Goal: Task Accomplishment & Management: Manage account settings

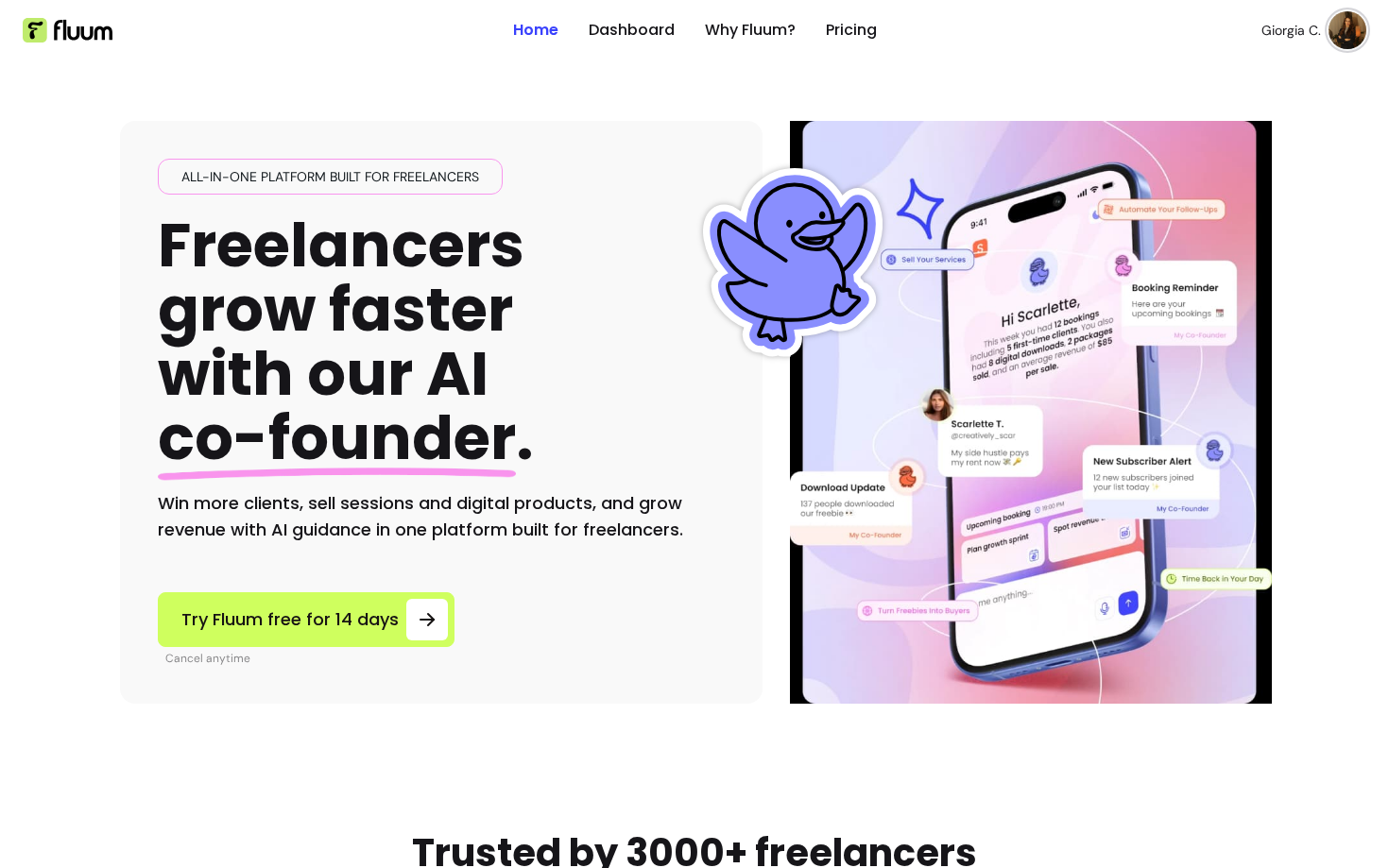
click at [639, 41] on ul "Home Dashboard Why Fluum? Pricing" at bounding box center [694, 30] width 364 height 60
click at [624, 24] on link "Dashboard" at bounding box center [631, 30] width 86 height 23
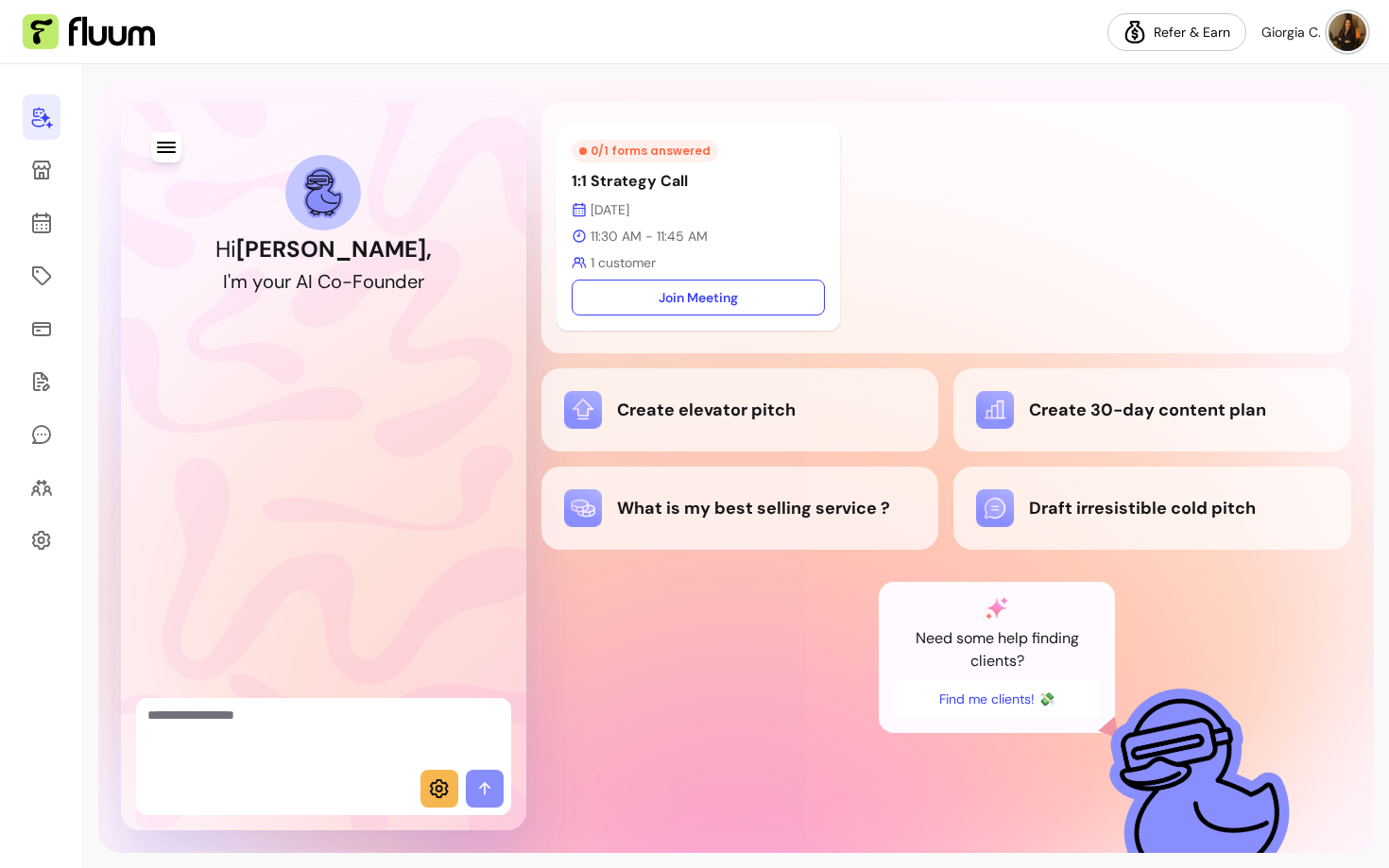
click at [150, 151] on div "Hi [PERSON_NAME] , I ' m y o u r A I C o - F o u n d e r" at bounding box center [323, 236] width 360 height 238
click at [165, 143] on icon "button" at bounding box center [166, 147] width 22 height 22
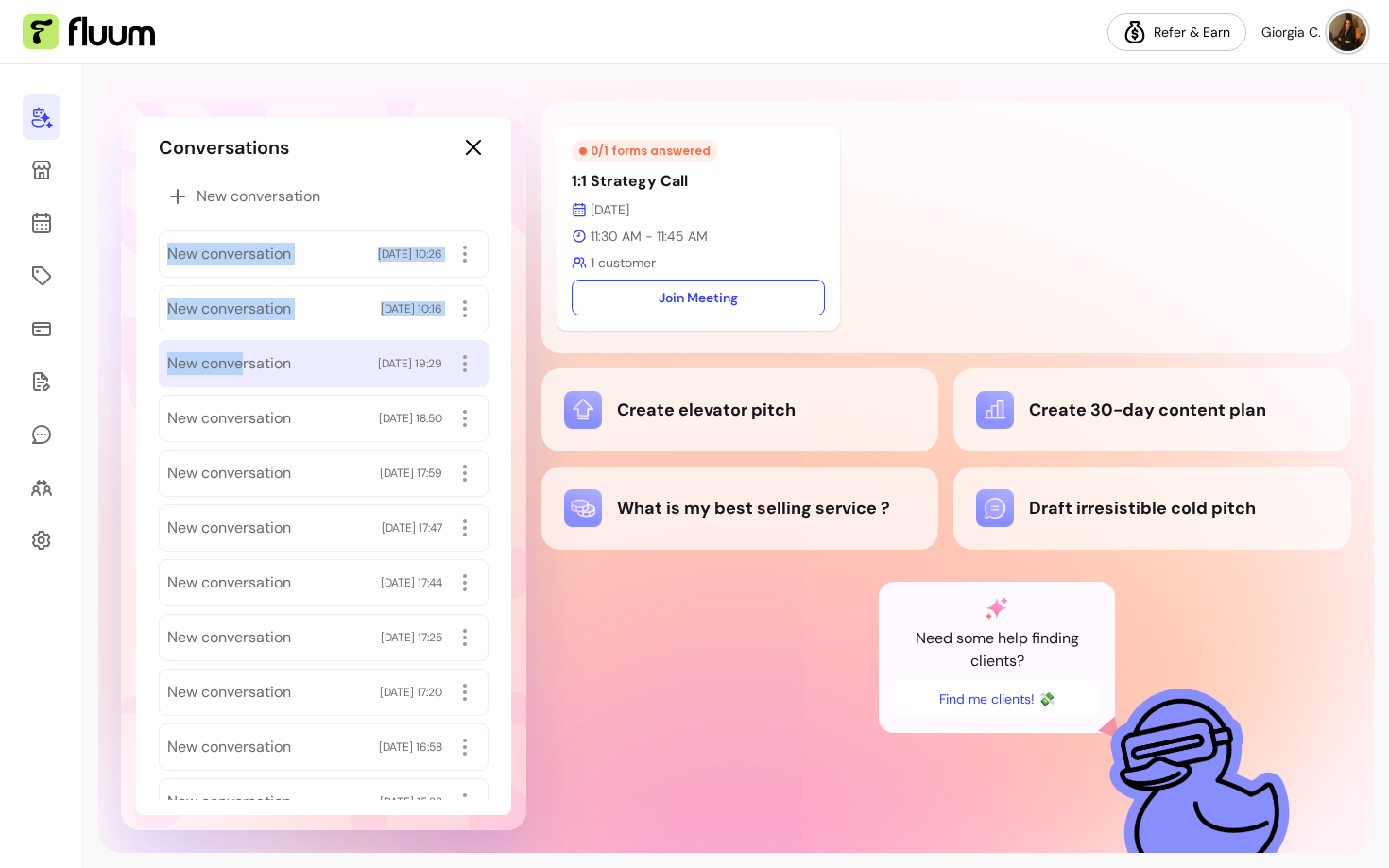
drag, startPoint x: 208, startPoint y: 232, endPoint x: 246, endPoint y: 360, distance: 133.5
click at [246, 360] on div "New conversation New conversation [DATE] 10:26 New conversation [DATE] 10:16 Ne…" at bounding box center [324, 748] width 330 height 1141
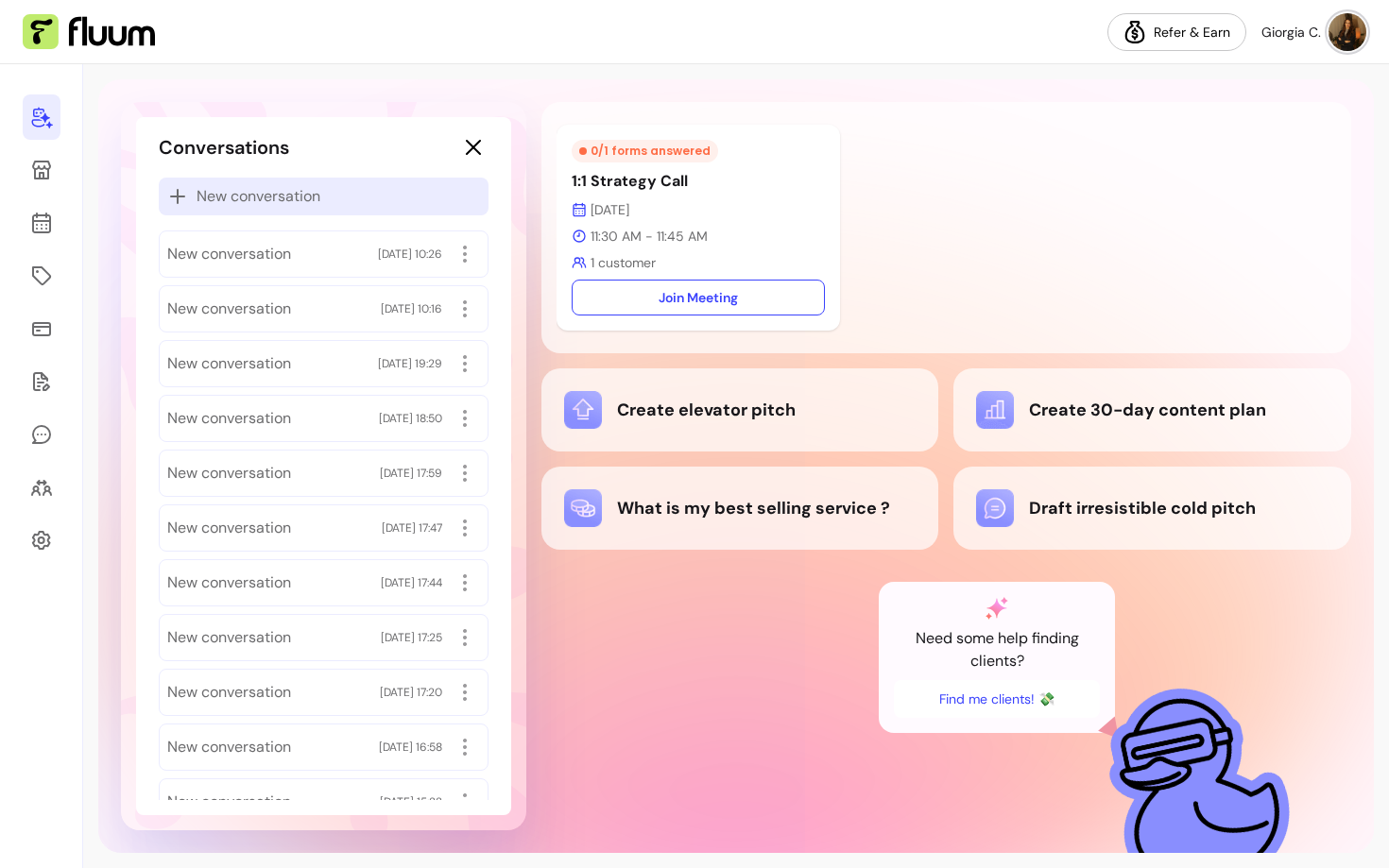
click at [399, 211] on div "New conversation" at bounding box center [324, 197] width 330 height 38
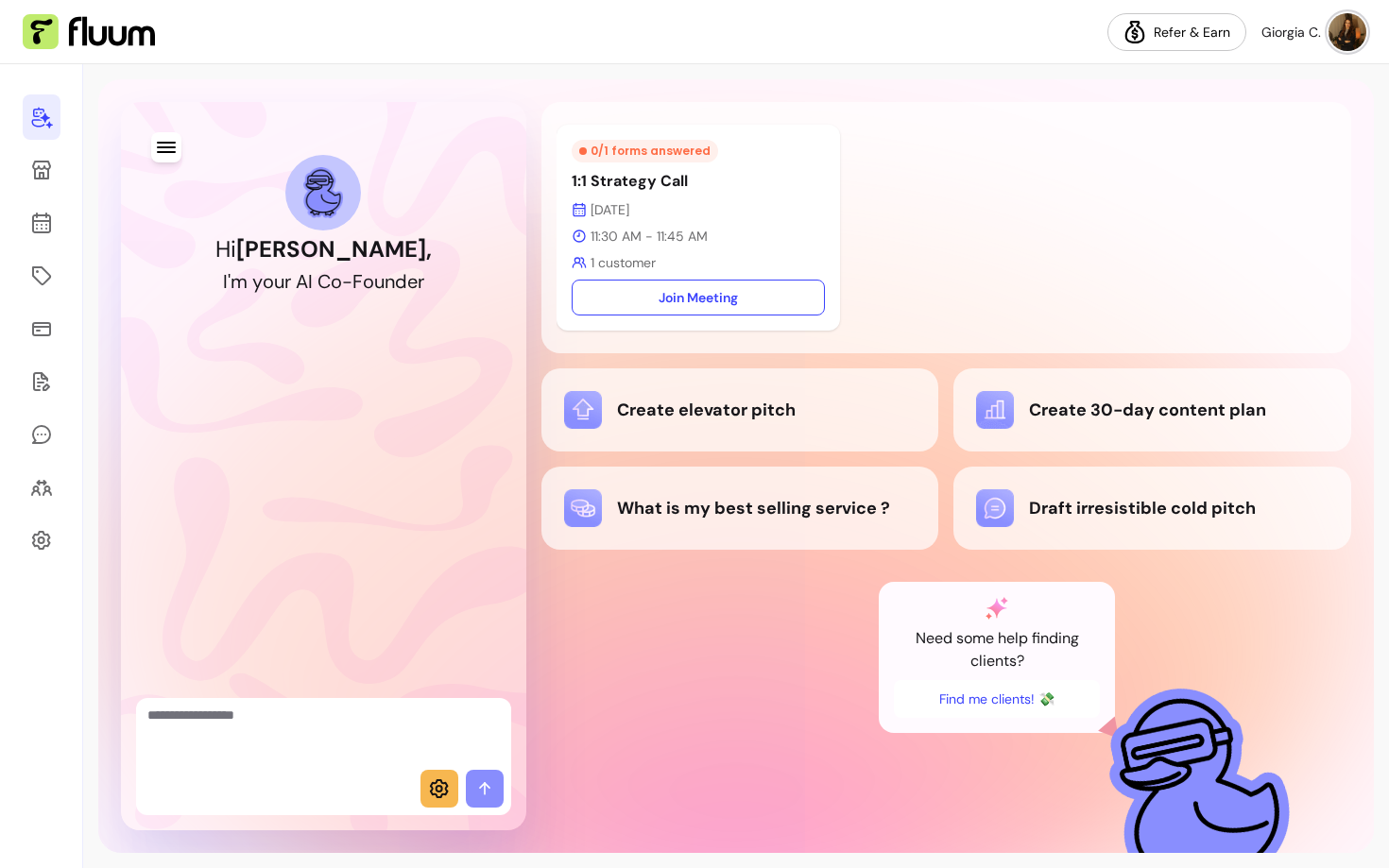
click at [1330, 27] on img at bounding box center [1347, 32] width 38 height 38
click at [1262, 171] on span "Log Out" at bounding box center [1280, 174] width 138 height 19
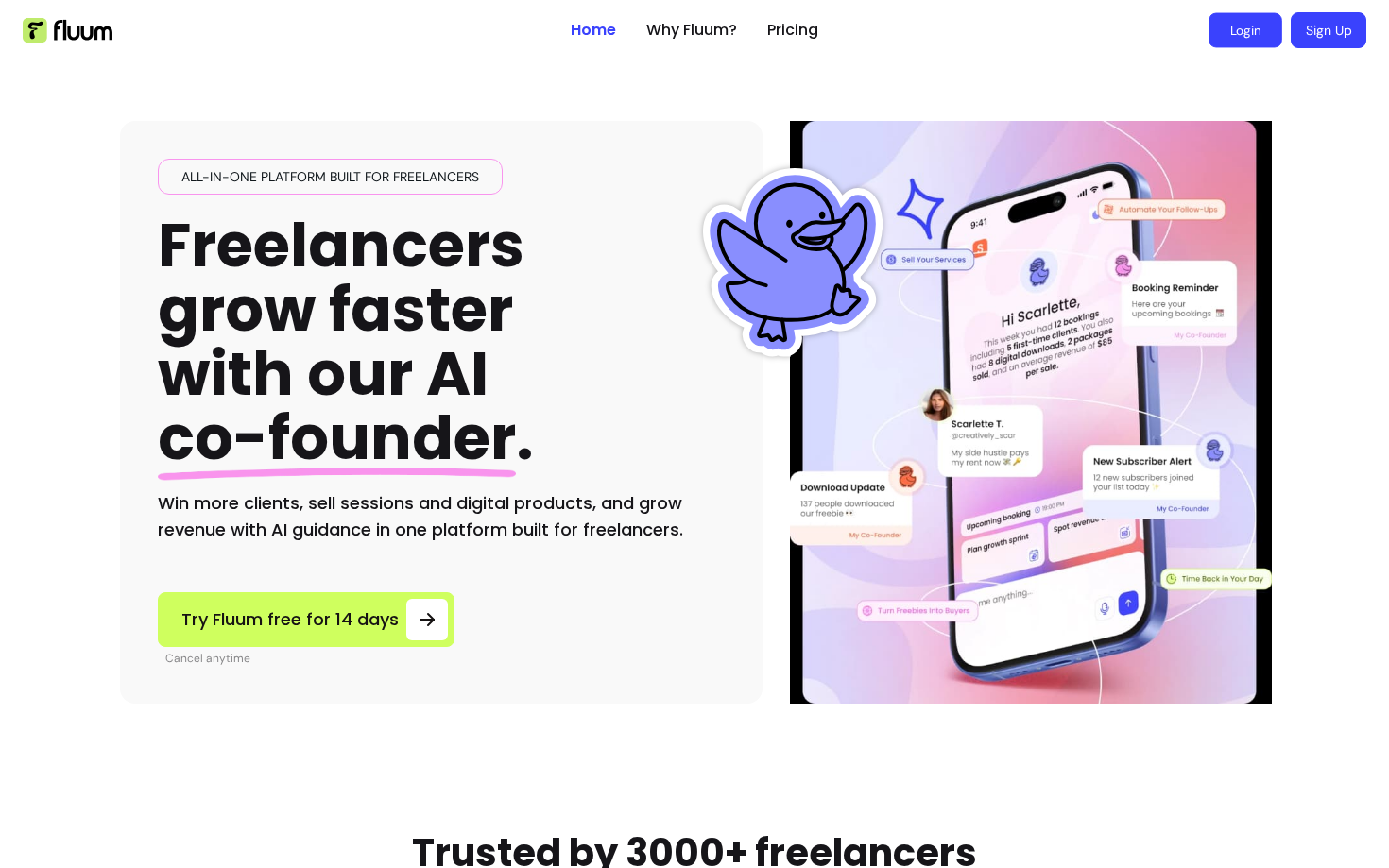
click at [1231, 43] on link "Login" at bounding box center [1245, 30] width 74 height 35
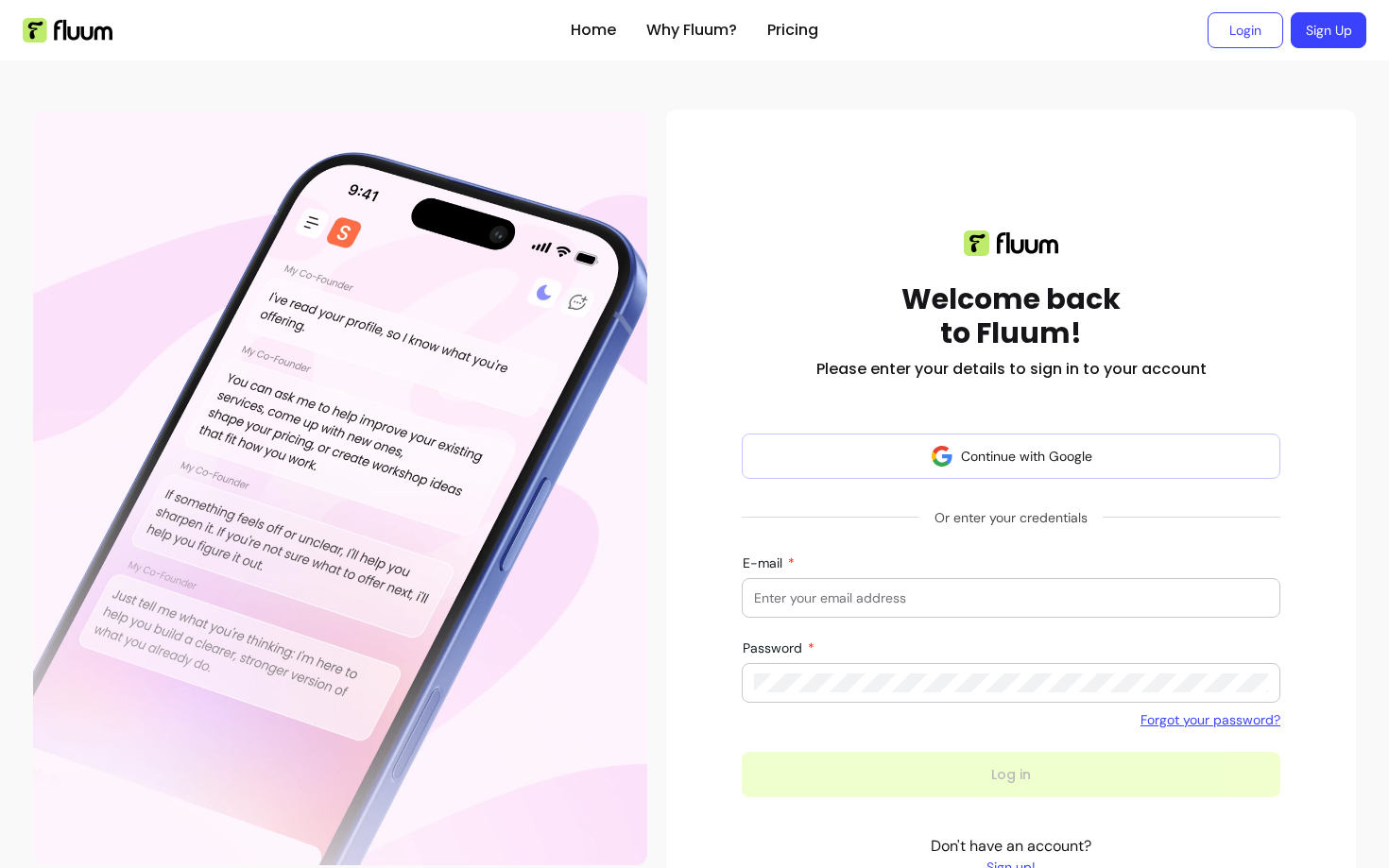
click at [1038, 568] on form "Continue with Google Or enter your credentials E-mail Password Forgot your pass…" at bounding box center [1011, 615] width 538 height 363
click at [1034, 593] on input "E-mail" at bounding box center [1011, 597] width 514 height 19
type input "solobiz456@fluum.ai"
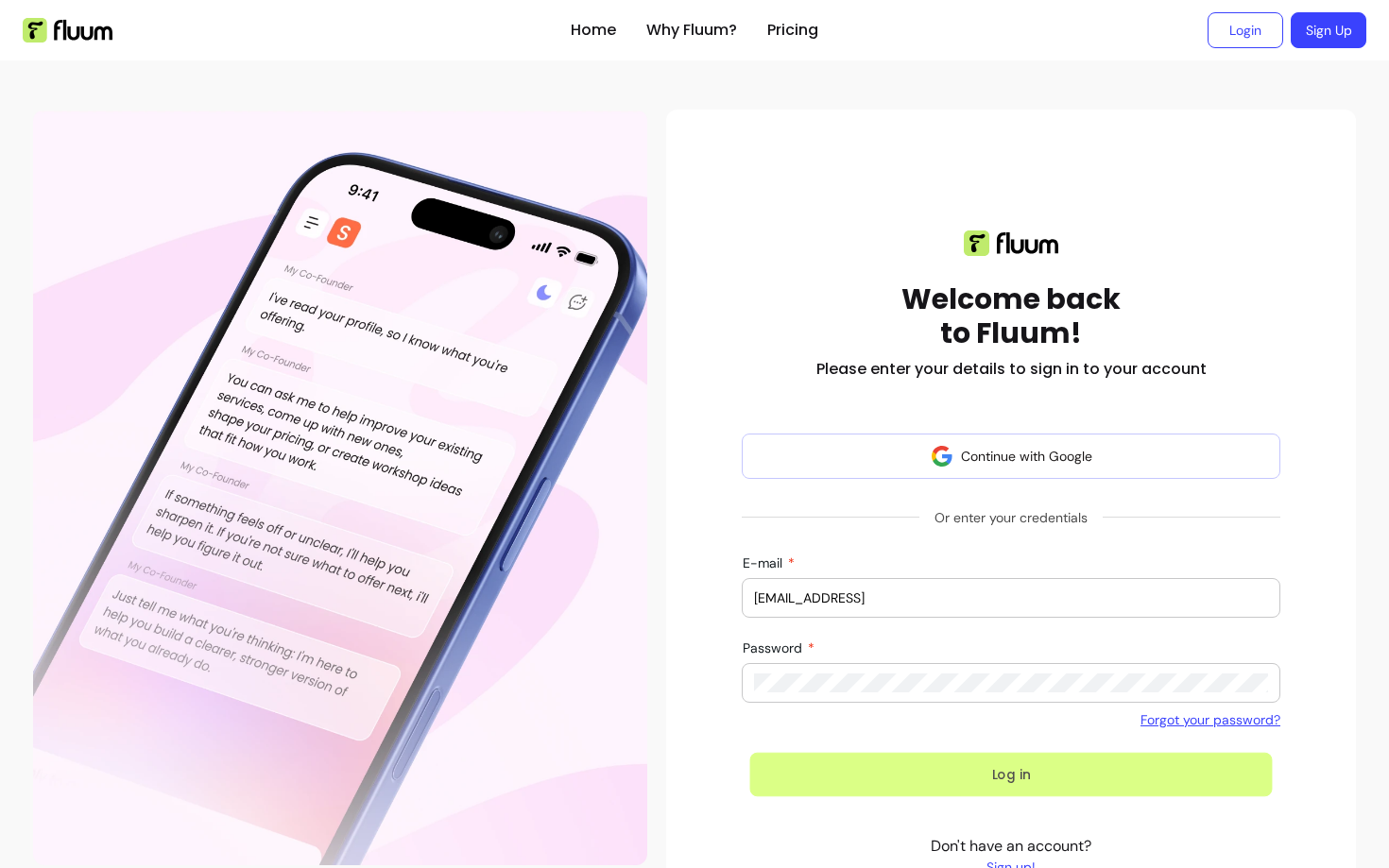
click at [822, 768] on button "Log in" at bounding box center [1011, 774] width 523 height 44
